Goal: Task Accomplishment & Management: Use online tool/utility

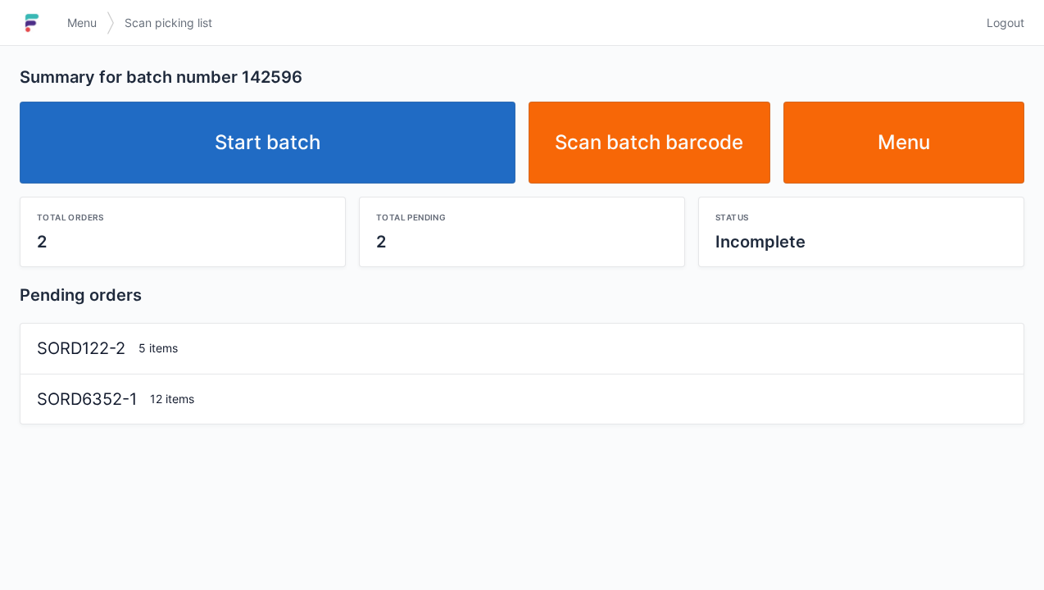
click at [312, 160] on link "Start batch" at bounding box center [268, 143] width 496 height 82
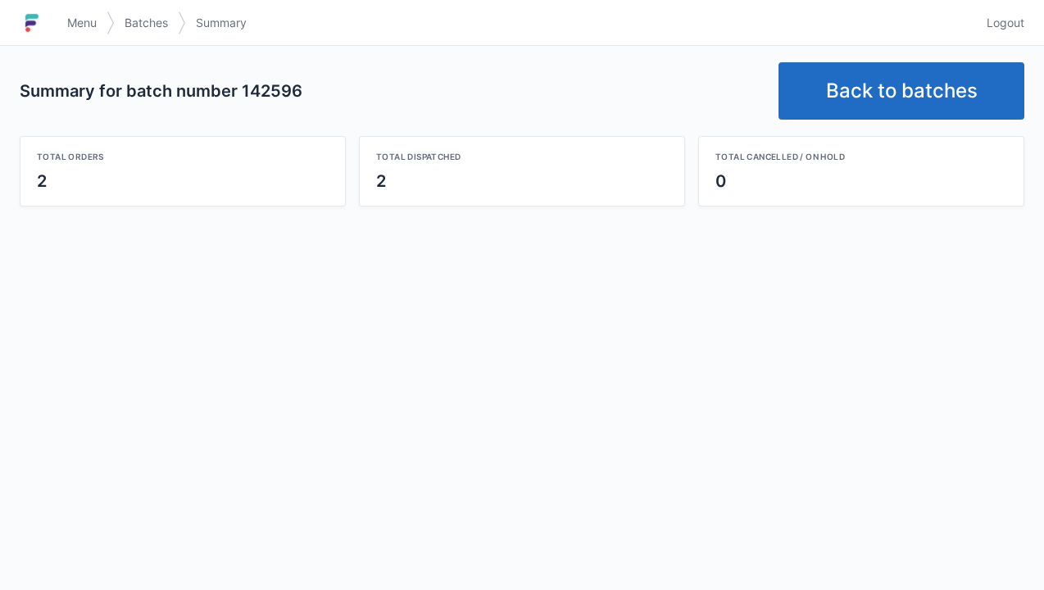
click at [916, 90] on link "Back to batches" at bounding box center [901, 90] width 246 height 57
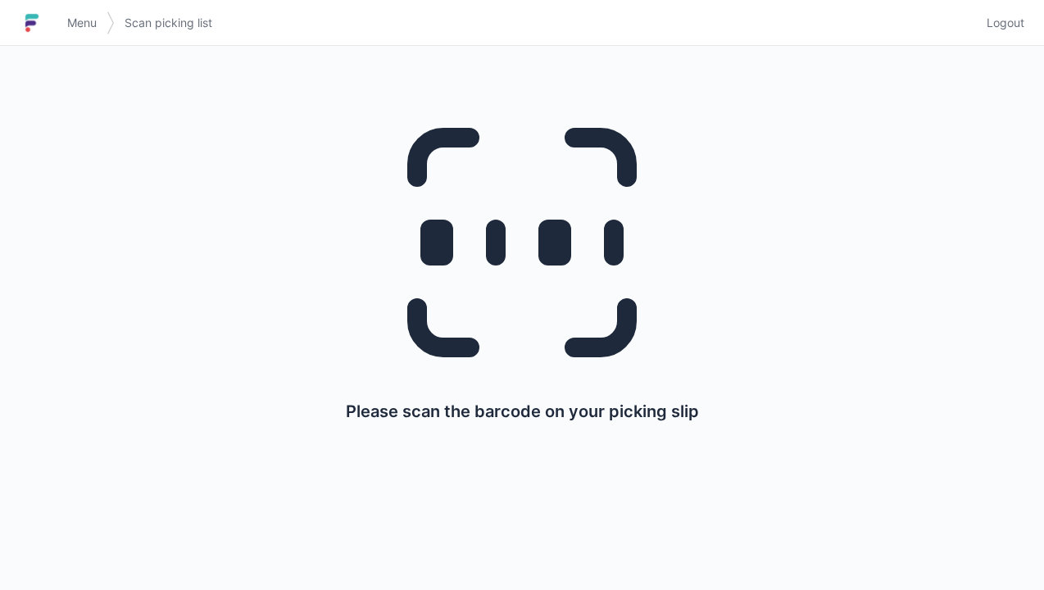
click at [77, 36] on link "Menu" at bounding box center [81, 22] width 49 height 29
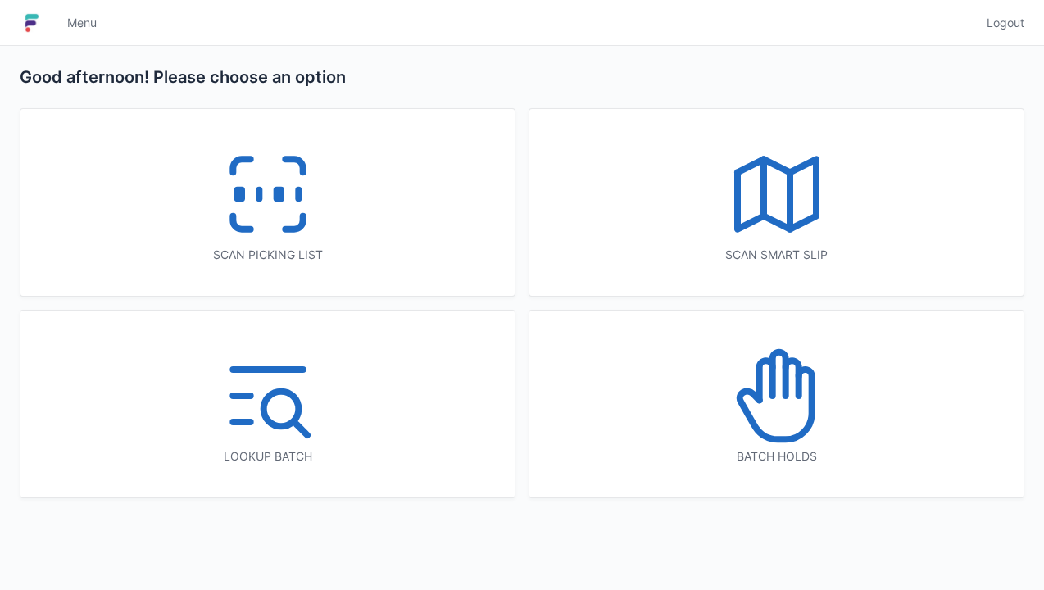
click at [808, 424] on icon at bounding box center [775, 404] width 72 height 70
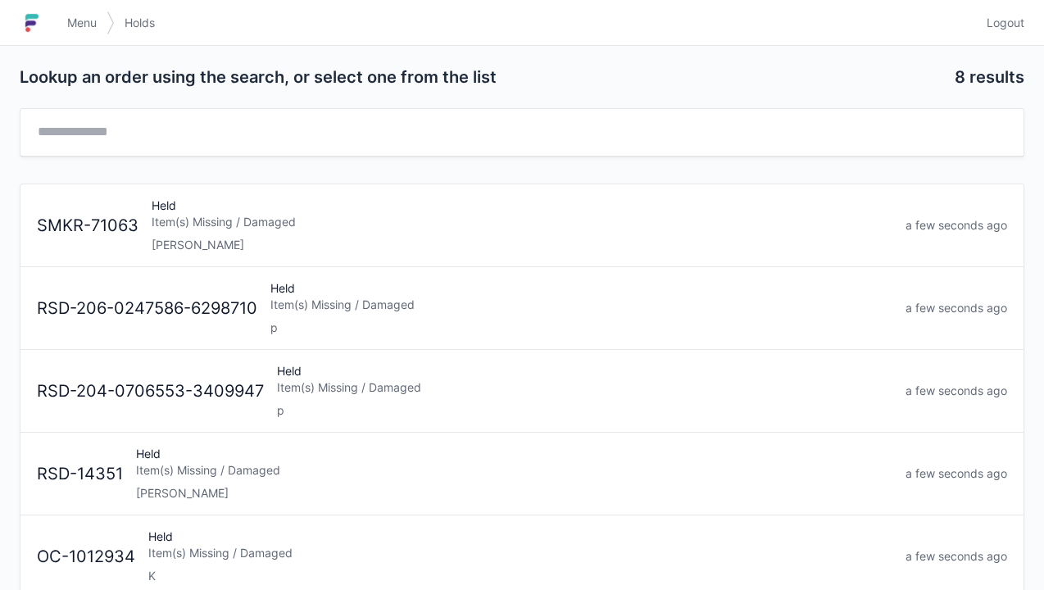
click at [203, 248] on div "Elena" at bounding box center [522, 245] width 741 height 16
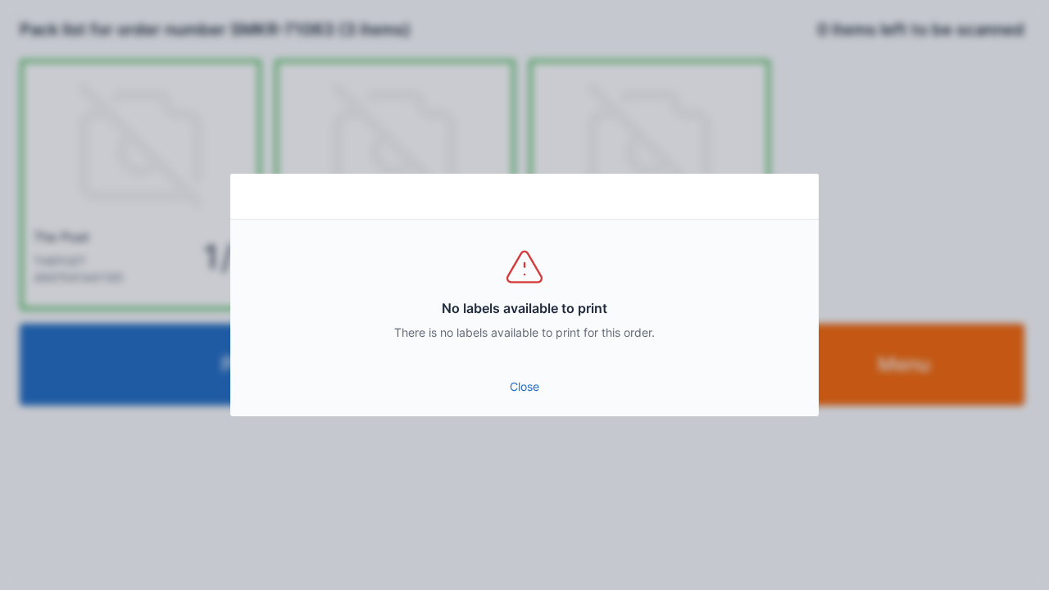
click at [518, 396] on link "Close" at bounding box center [524, 386] width 562 height 29
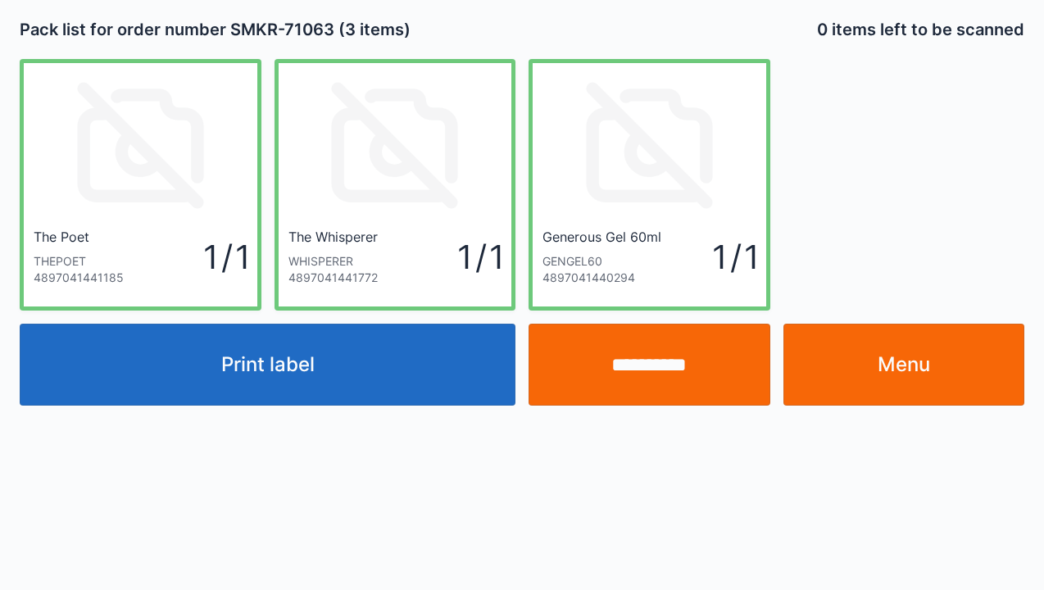
click at [931, 380] on link "Menu" at bounding box center [904, 365] width 242 height 82
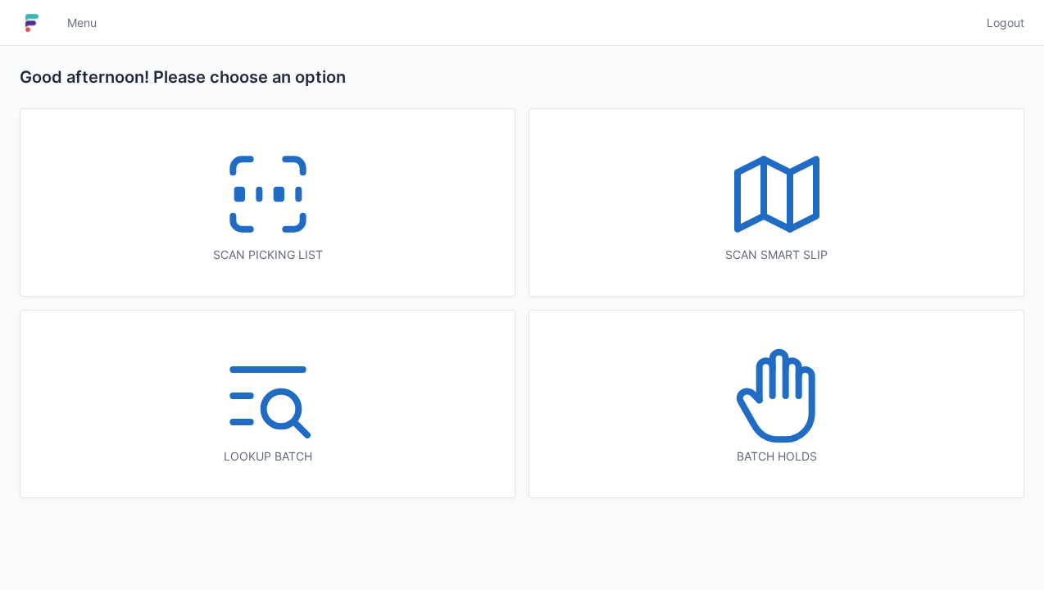
click at [270, 224] on icon at bounding box center [267, 194] width 105 height 105
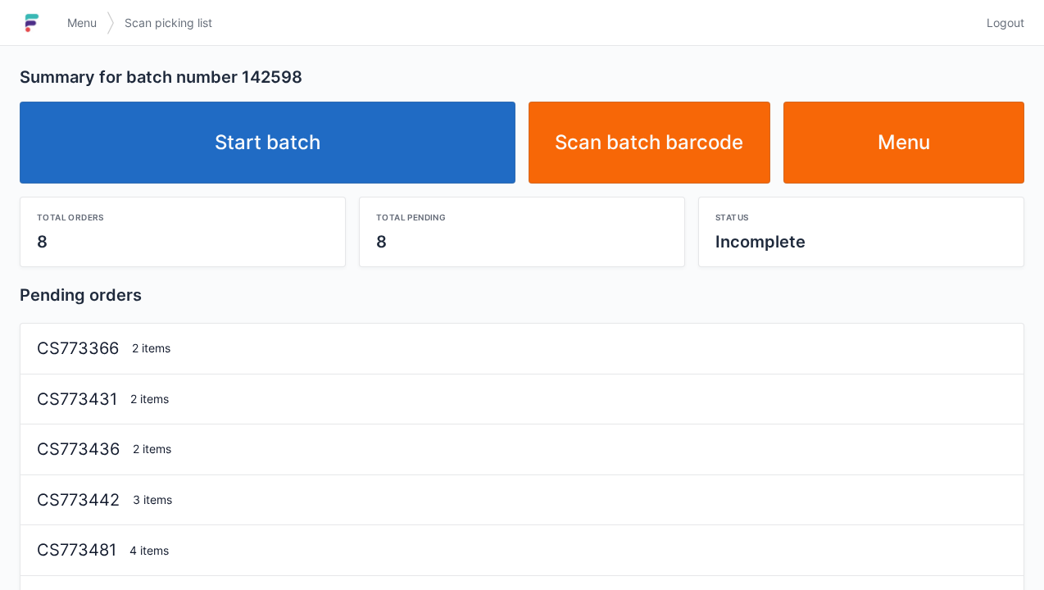
click at [308, 159] on link "Start batch" at bounding box center [268, 143] width 496 height 82
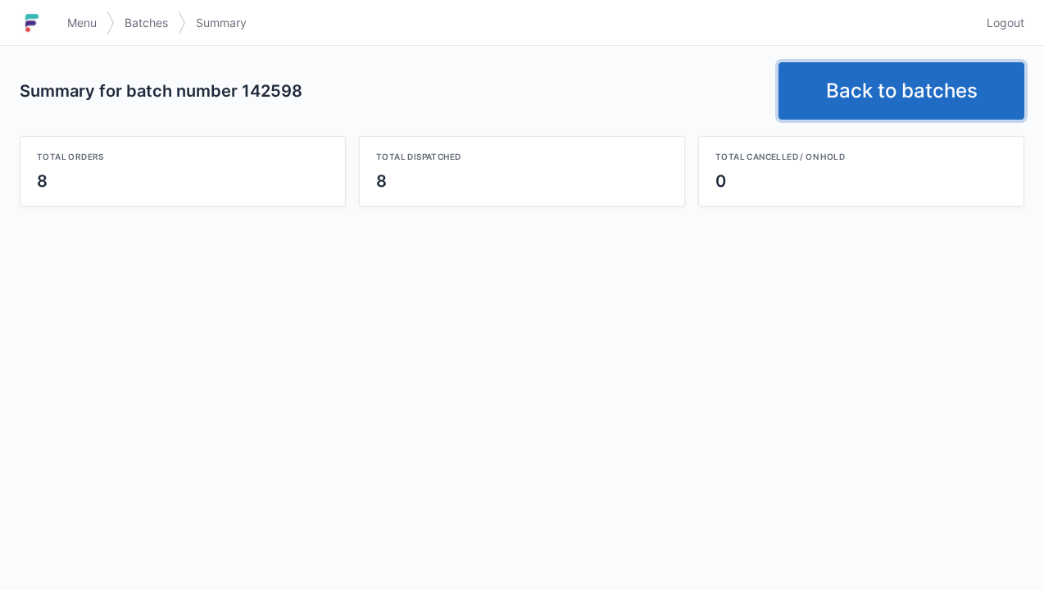
click at [882, 97] on link "Back to batches" at bounding box center [901, 90] width 246 height 57
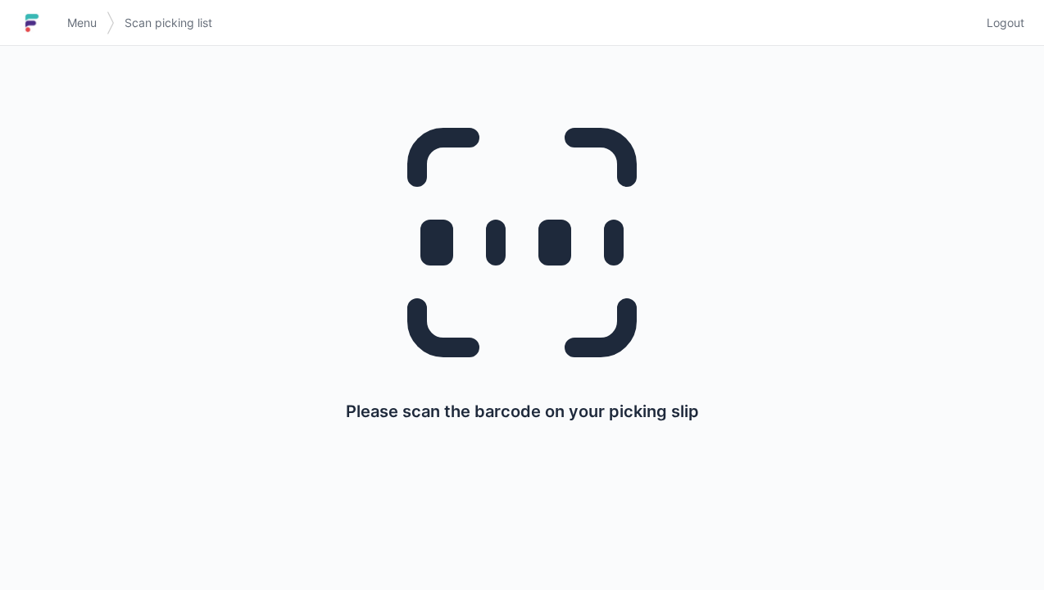
click at [79, 33] on link "Menu" at bounding box center [81, 22] width 49 height 29
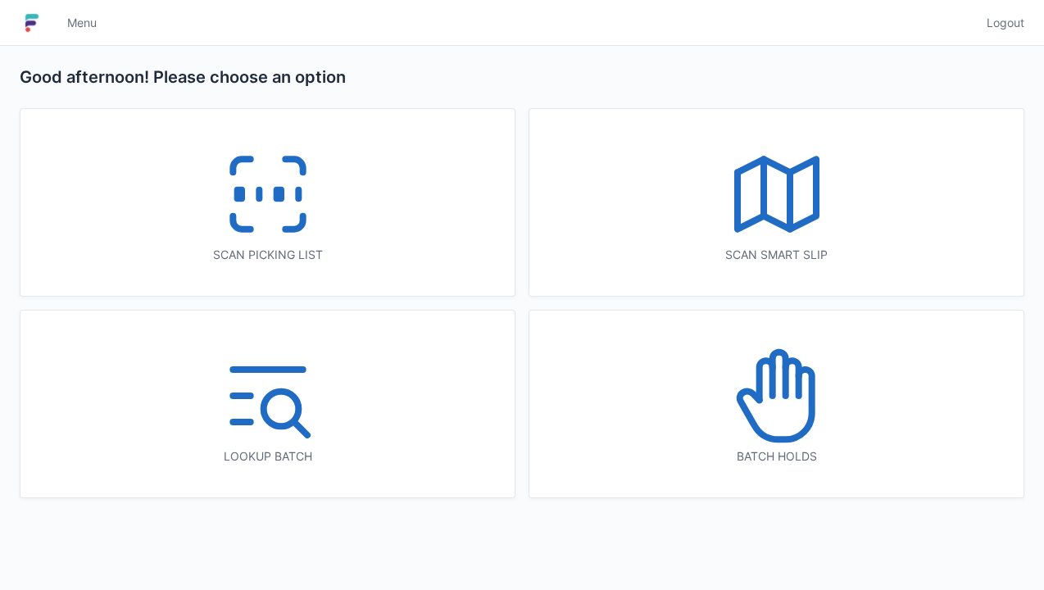
click at [777, 428] on icon at bounding box center [776, 395] width 105 height 105
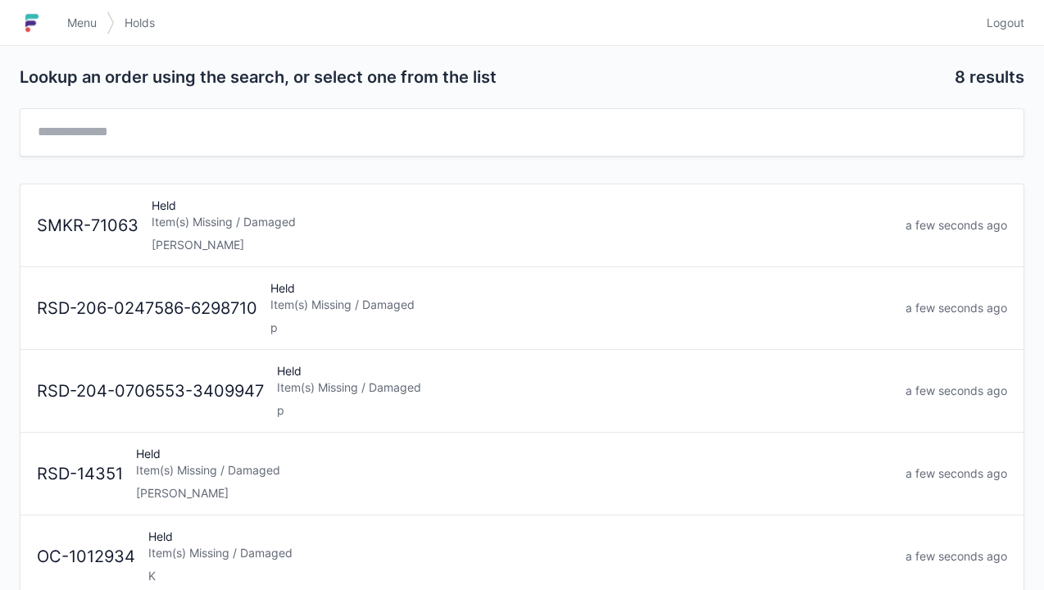
click at [220, 238] on div "[PERSON_NAME]" at bounding box center [522, 245] width 741 height 16
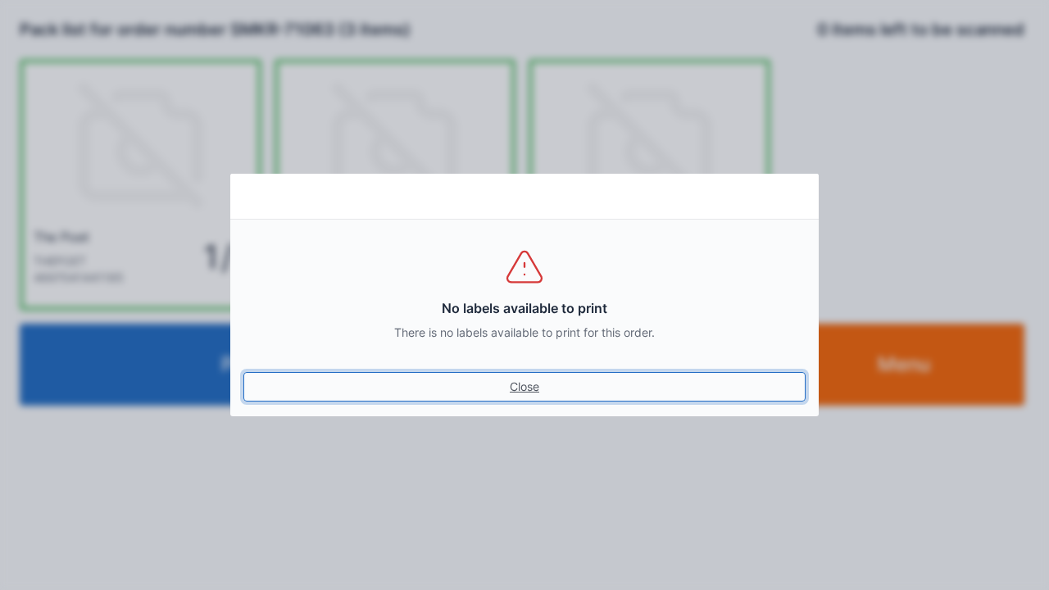
click at [529, 387] on link "Close" at bounding box center [524, 386] width 562 height 29
